Goal: Complete application form

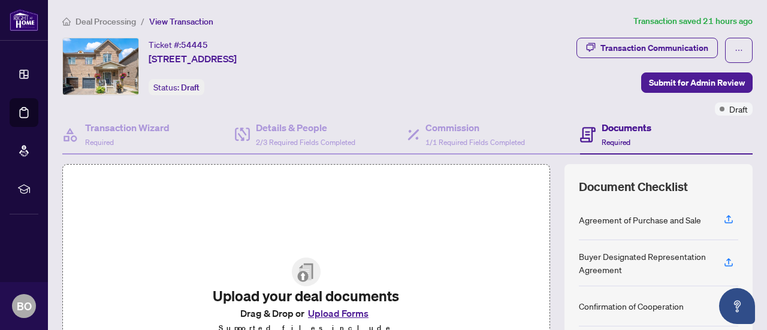
scroll to position [170, 0]
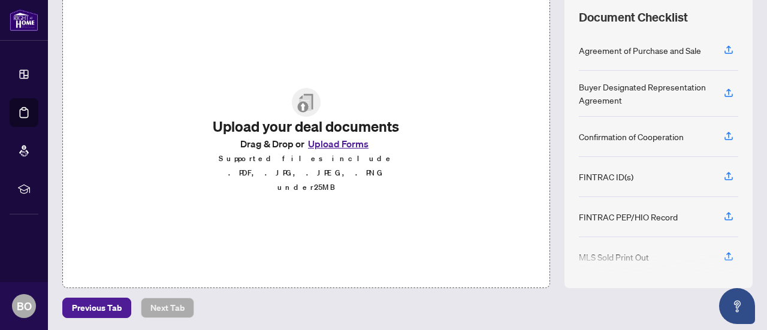
click at [326, 152] on button "Upload Forms" at bounding box center [338, 144] width 68 height 16
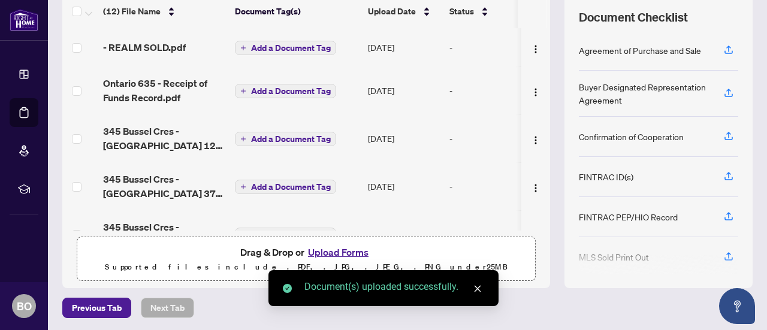
scroll to position [0, 0]
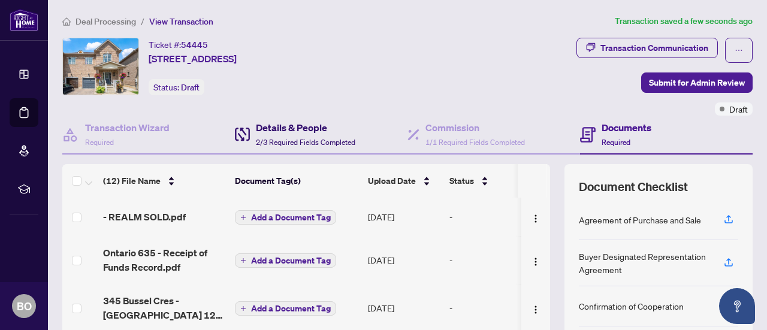
click at [307, 147] on div "Details & People 2/3 Required Fields Completed" at bounding box center [305, 134] width 99 height 28
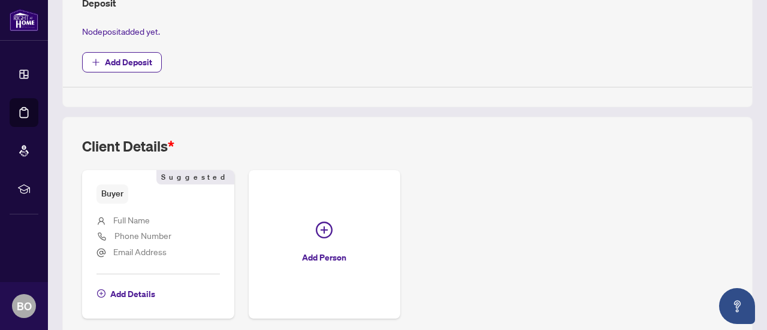
scroll to position [504, 0]
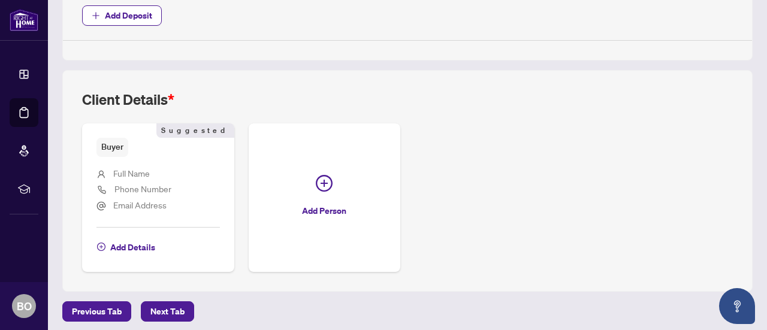
click at [186, 176] on li "Full Name" at bounding box center [157, 175] width 123 height 16
click at [106, 146] on span "Buyer" at bounding box center [112, 147] width 32 height 19
click at [127, 170] on span "Full Name" at bounding box center [131, 173] width 37 height 11
click at [123, 239] on span "Add Details" at bounding box center [132, 247] width 45 height 19
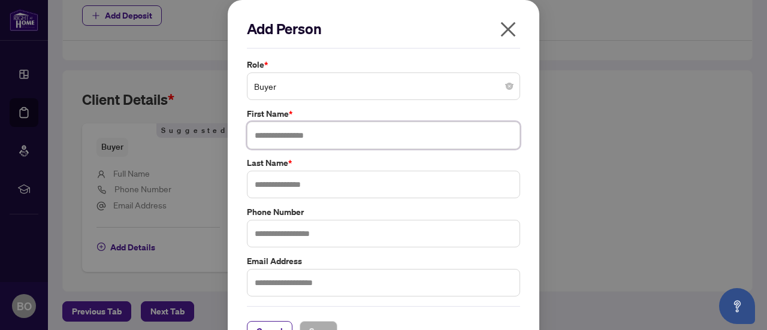
click at [277, 129] on input "text" at bounding box center [383, 136] width 273 height 28
type input "*"
drag, startPoint x: 392, startPoint y: 137, endPoint x: 348, endPoint y: 134, distance: 43.9
click at [348, 134] on input "**********" at bounding box center [383, 136] width 273 height 28
type input "**********"
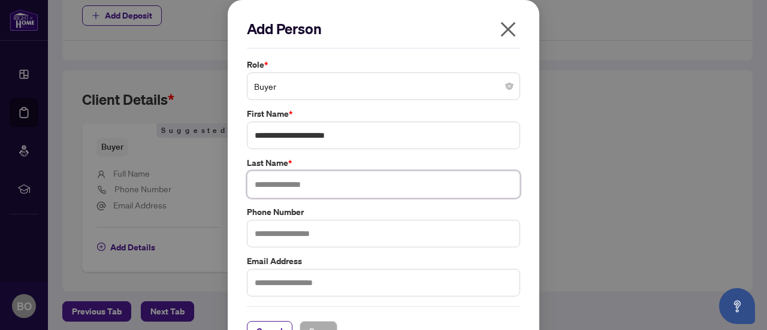
click at [315, 180] on input "text" at bounding box center [383, 185] width 273 height 28
paste input "*********"
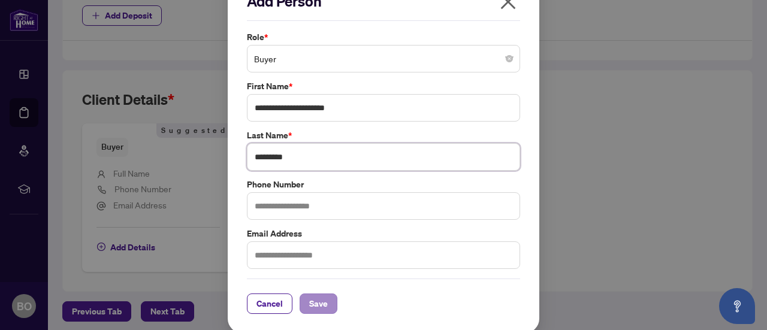
type input "*********"
click at [310, 305] on span "Save" at bounding box center [318, 303] width 19 height 19
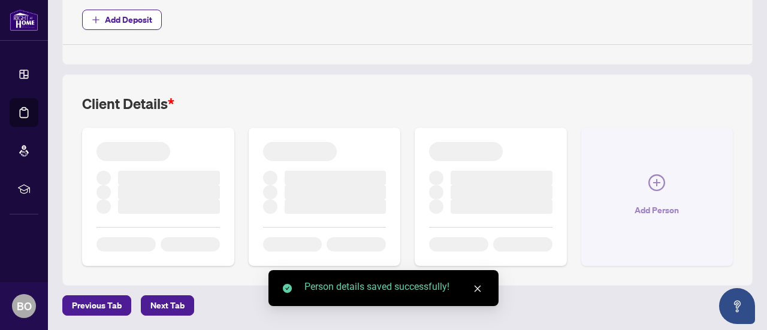
scroll to position [488, 0]
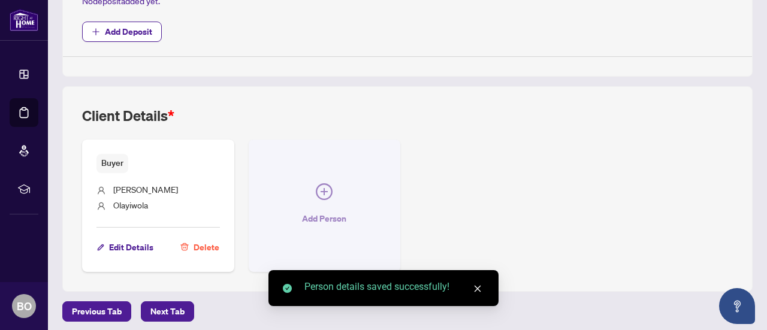
click at [333, 189] on icon "plus-circle" at bounding box center [324, 191] width 17 height 17
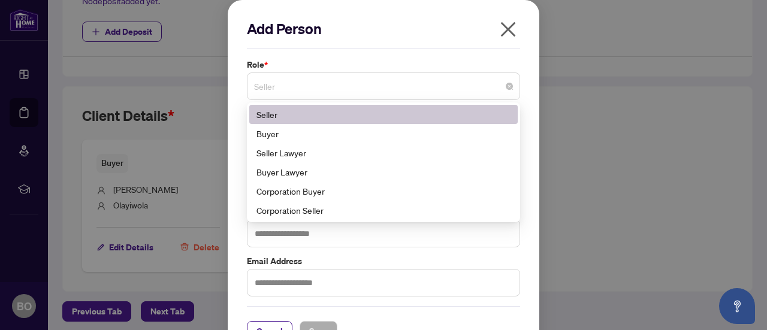
click at [296, 92] on span "Seller" at bounding box center [383, 86] width 259 height 23
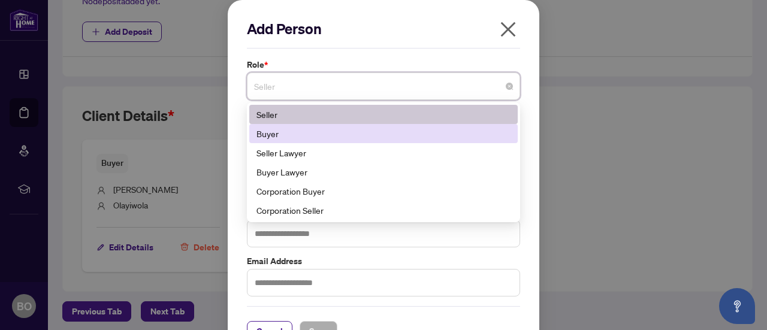
click at [289, 132] on div "Buyer" at bounding box center [383, 133] width 254 height 13
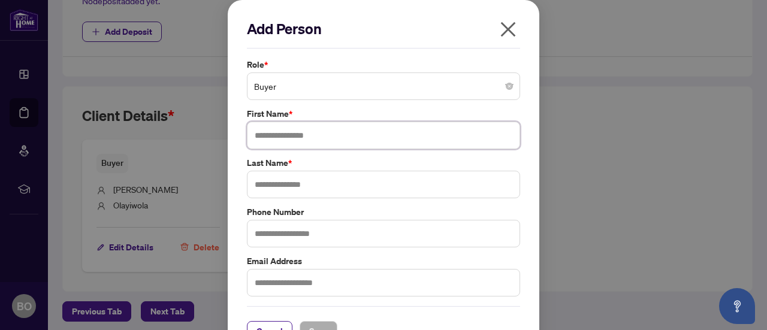
click at [292, 136] on input "text" at bounding box center [383, 136] width 273 height 28
type input "**********"
click at [282, 186] on input "text" at bounding box center [383, 185] width 273 height 28
type input "*********"
click at [309, 325] on span "Save" at bounding box center [318, 331] width 19 height 19
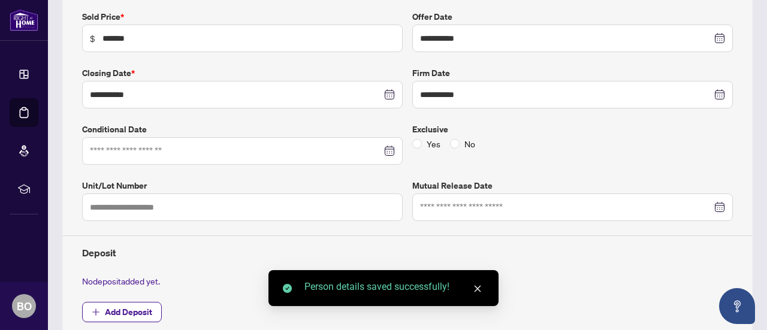
scroll to position [0, 0]
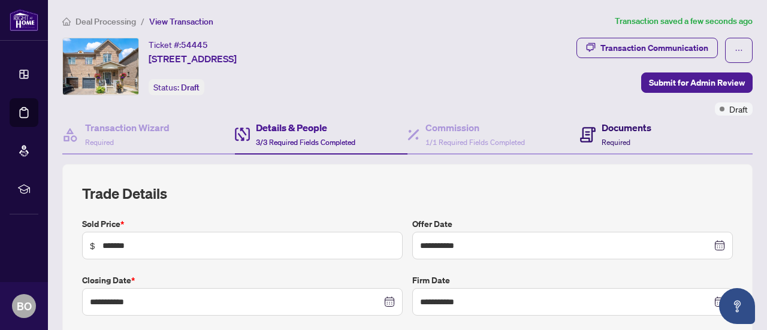
click at [608, 138] on span "Required" at bounding box center [616, 142] width 29 height 9
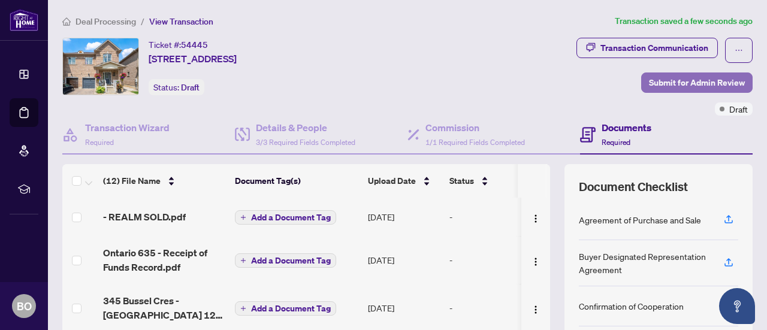
click at [660, 79] on span "Submit for Admin Review" at bounding box center [697, 82] width 96 height 19
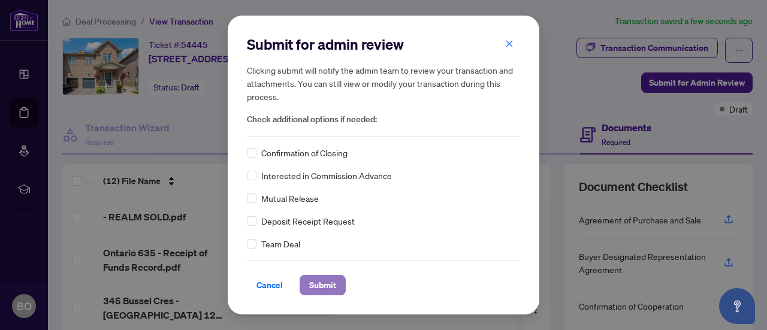
click at [325, 285] on span "Submit" at bounding box center [322, 285] width 27 height 19
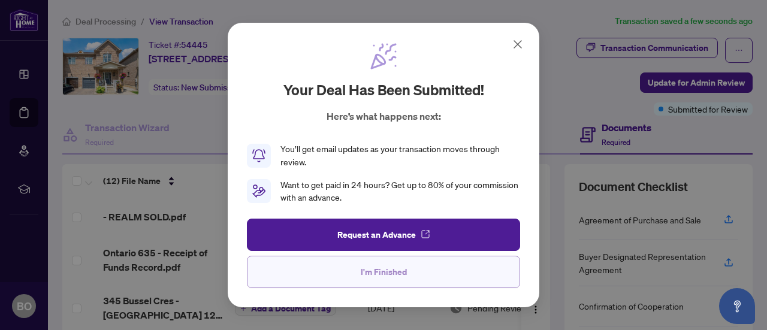
click at [391, 276] on span "I'm Finished" at bounding box center [384, 271] width 46 height 19
